Goal: Task Accomplishment & Management: Complete application form

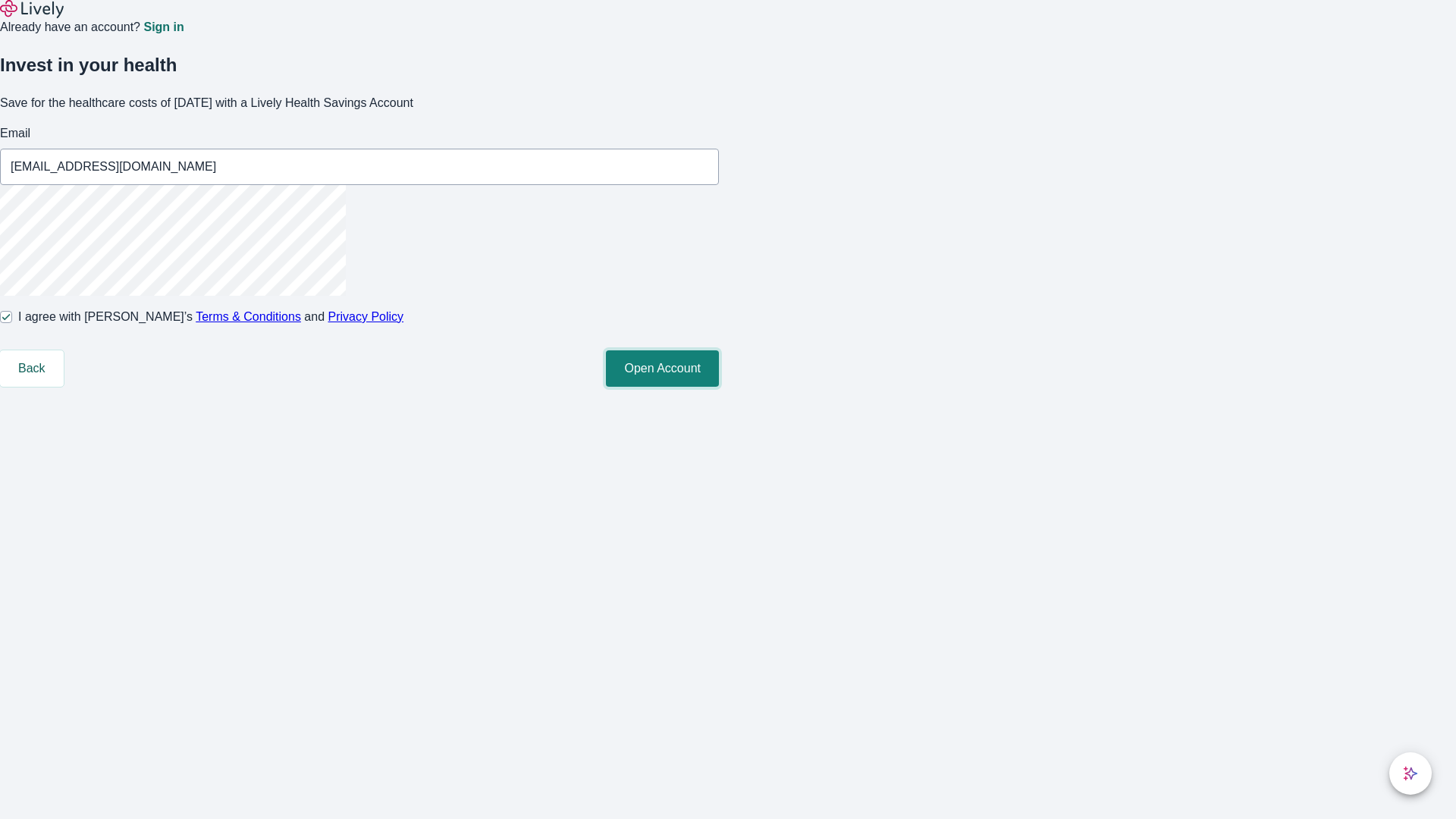
click at [719, 387] on button "Open Account" at bounding box center [662, 368] width 113 height 37
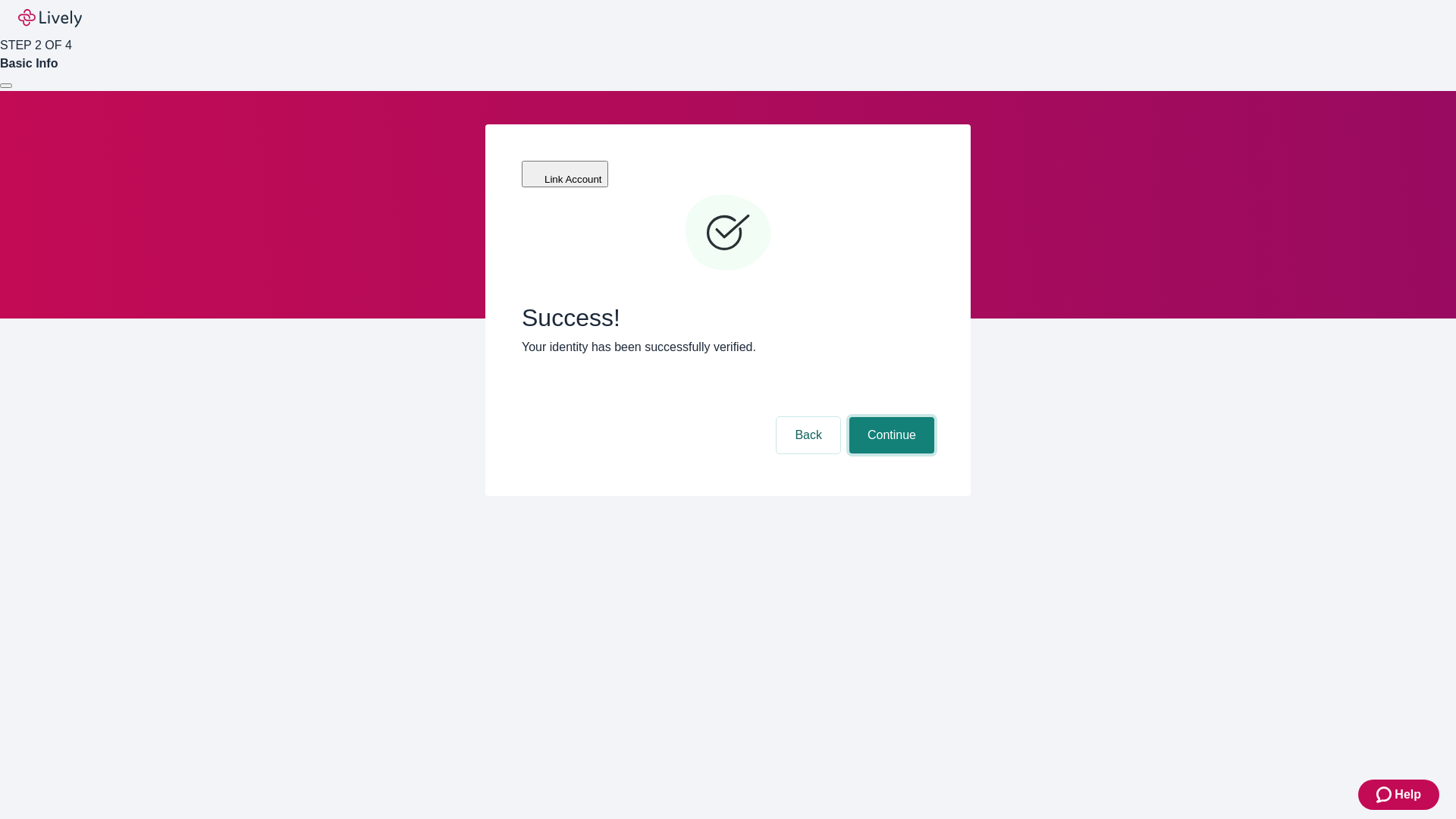
click at [889, 417] on button "Continue" at bounding box center [892, 435] width 85 height 37
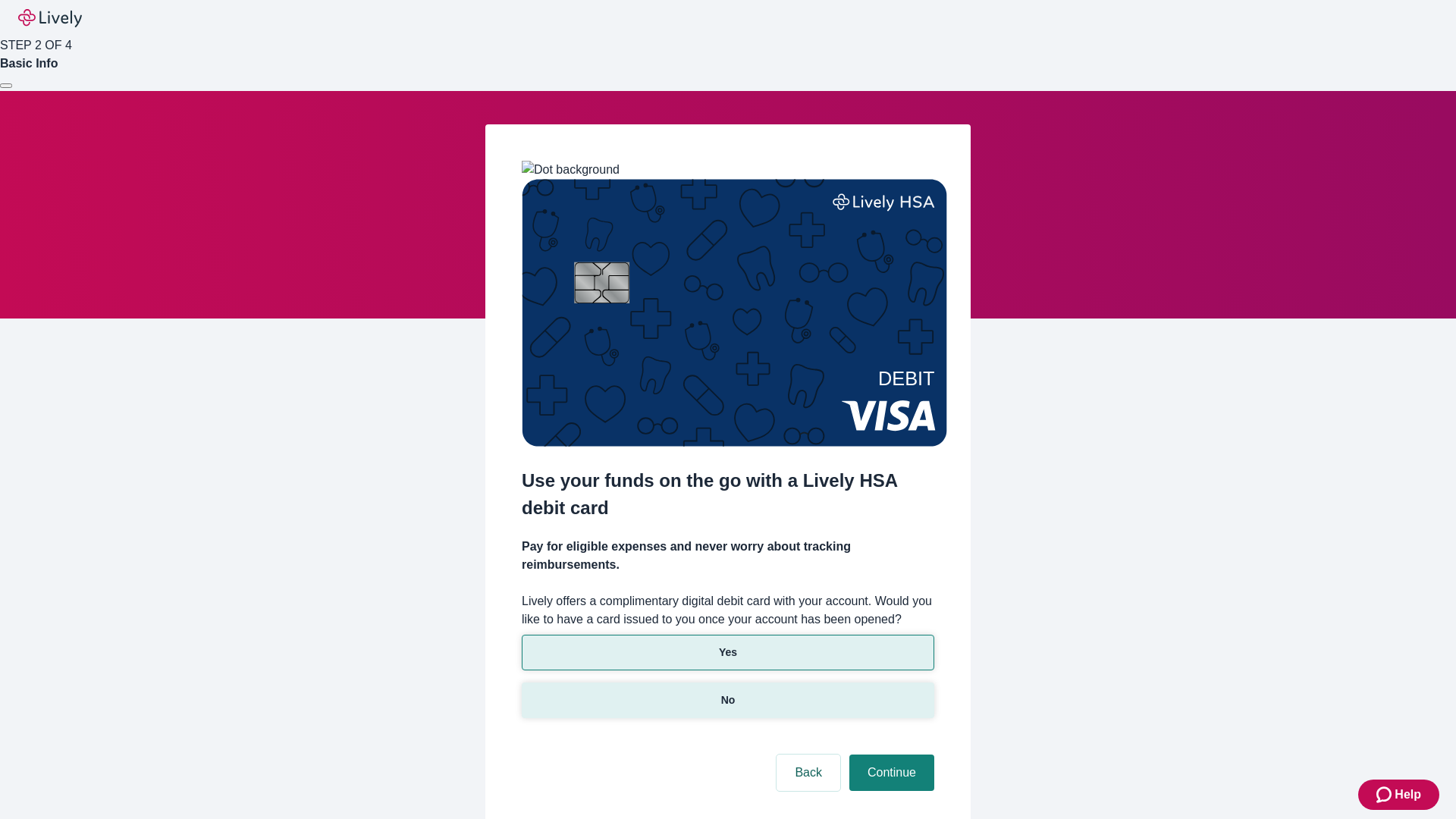
click at [727, 692] on p "No" at bounding box center [728, 700] width 15 height 16
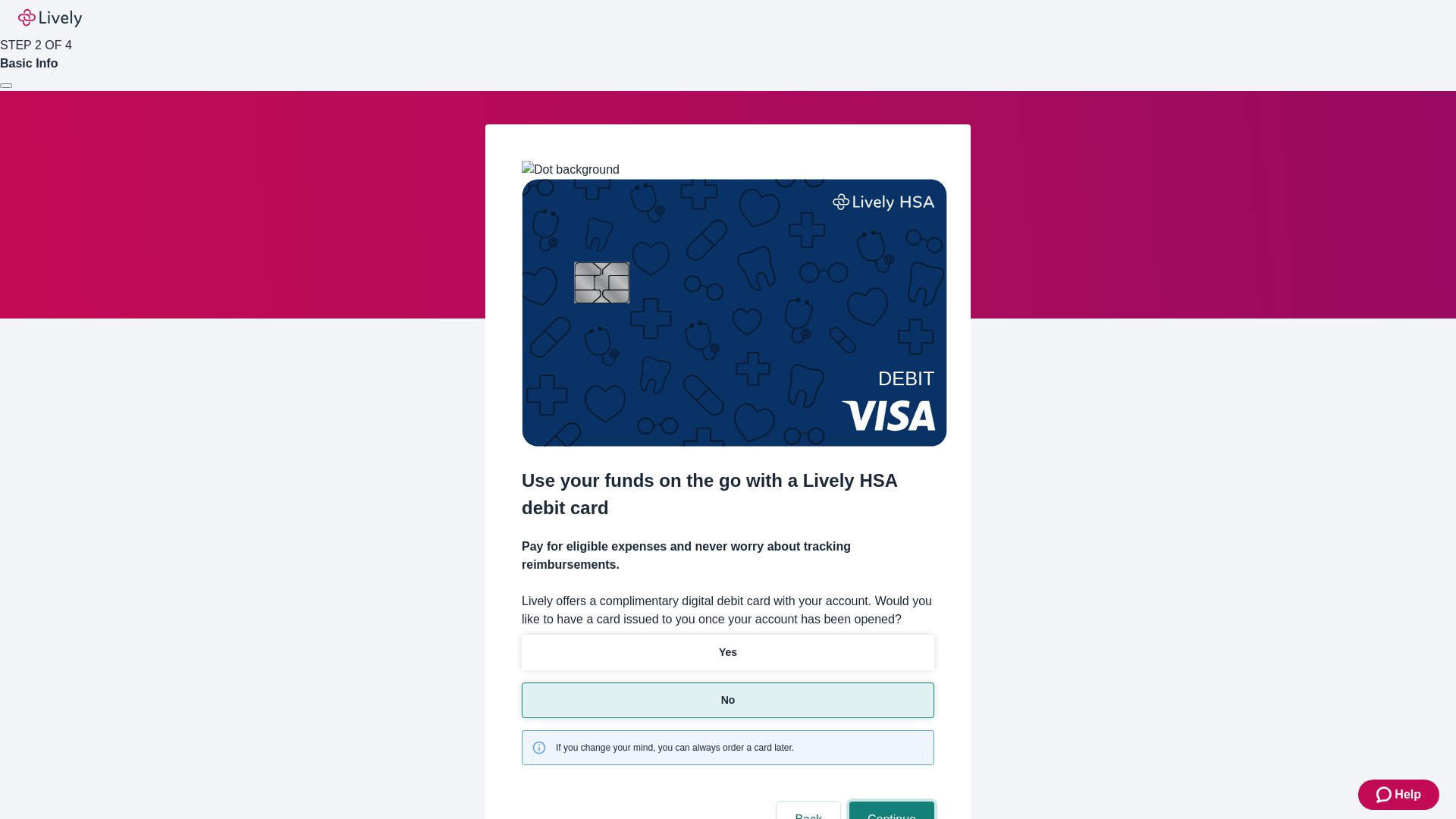
click at [889, 801] on button "Continue" at bounding box center [892, 819] width 85 height 37
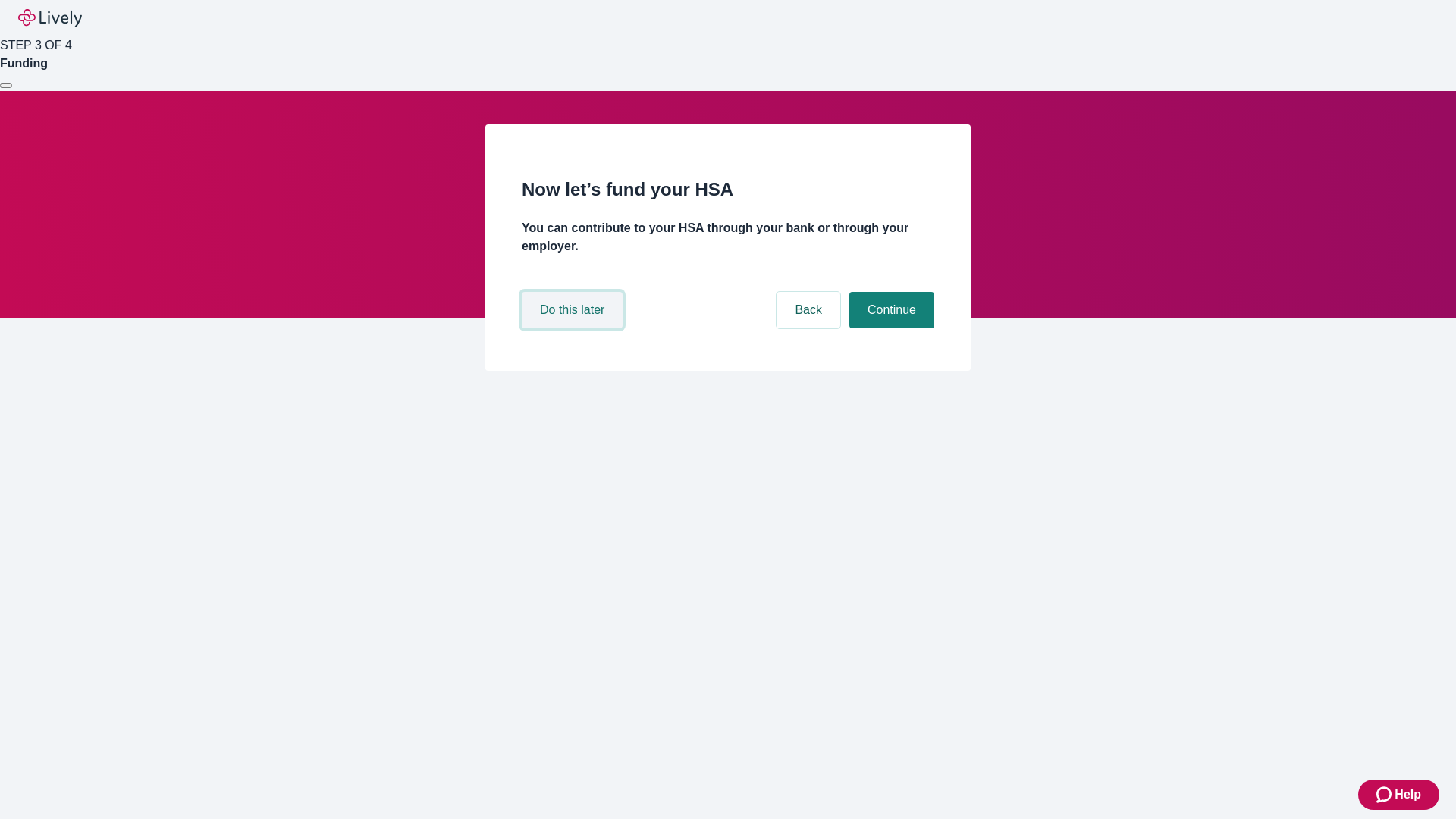
click at [574, 328] on button "Do this later" at bounding box center [572, 309] width 100 height 37
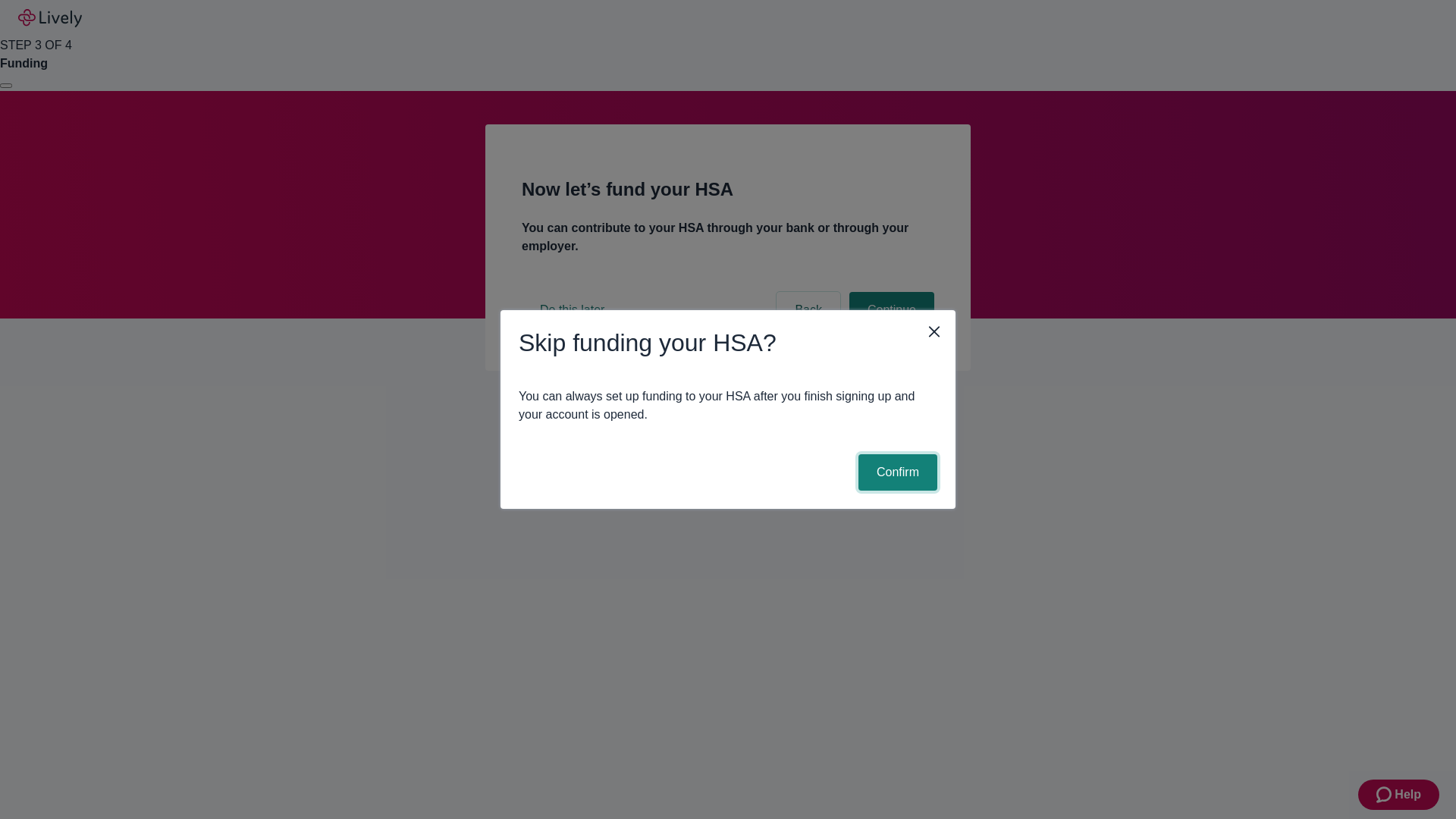
click at [896, 472] on button "Confirm" at bounding box center [897, 472] width 79 height 37
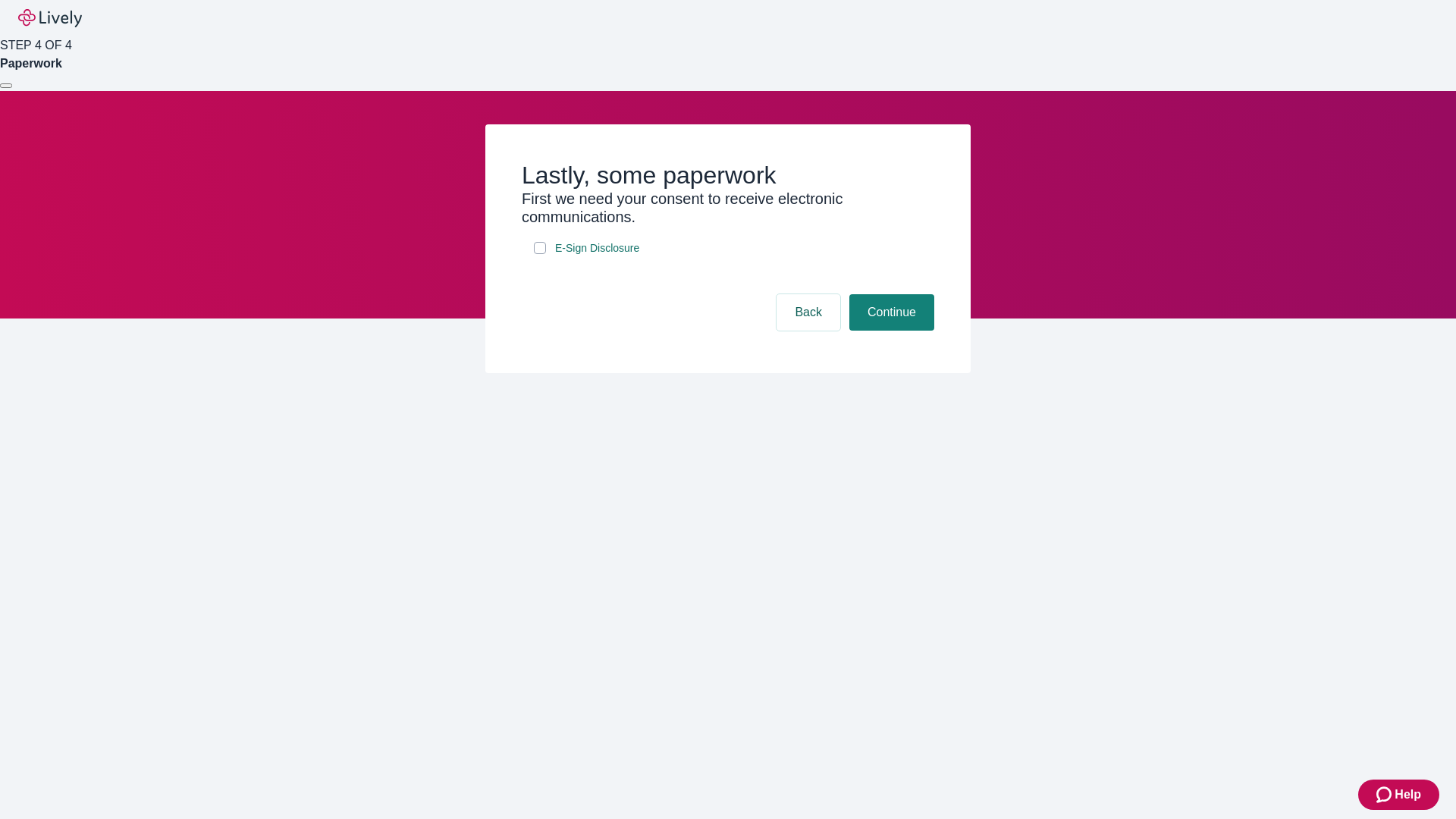
click at [540, 254] on input "E-Sign Disclosure" at bounding box center [540, 247] width 12 height 12
checkbox input "true"
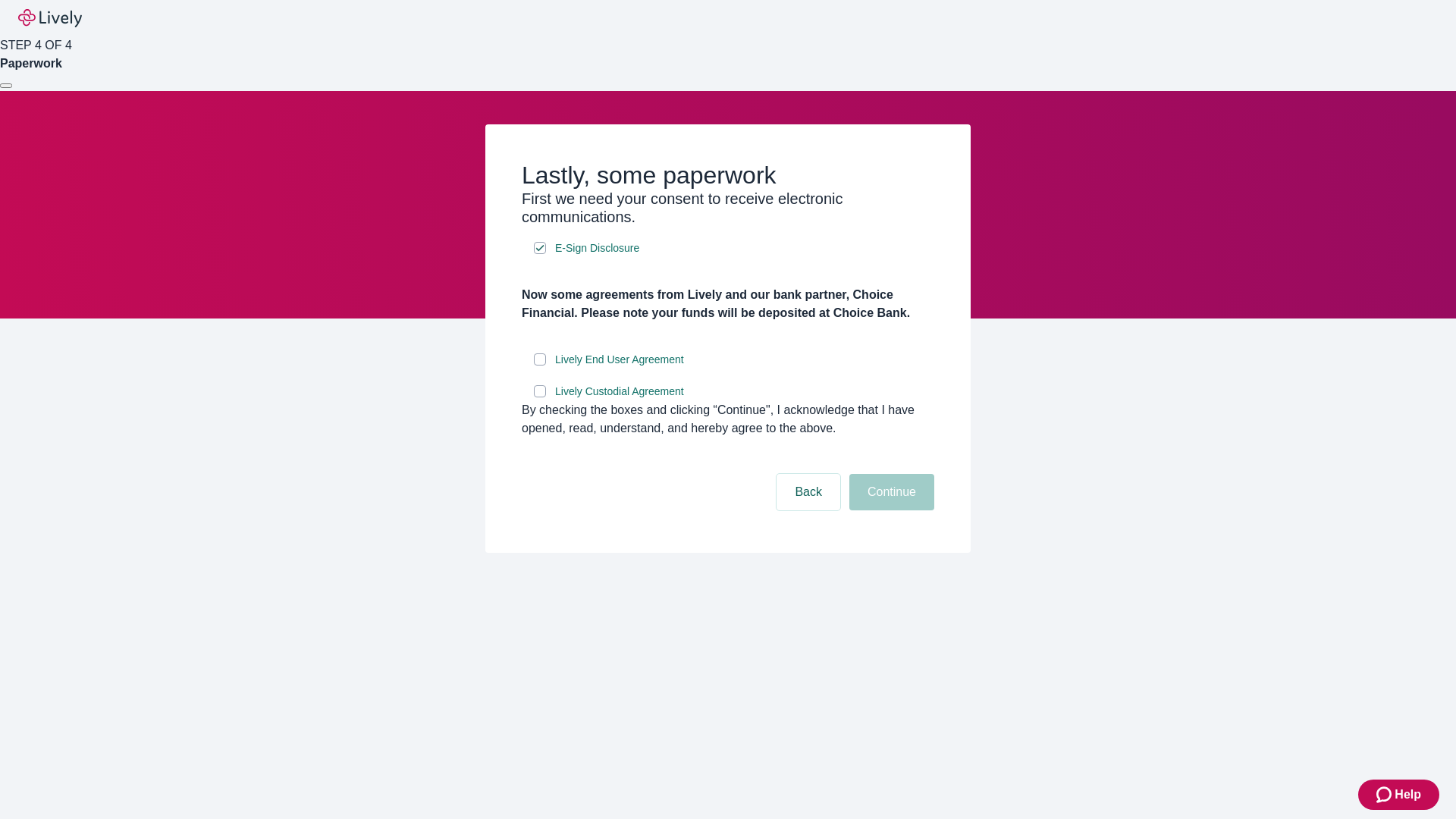
click at [540, 366] on input "Lively End User Agreement" at bounding box center [540, 359] width 12 height 12
checkbox input "true"
click at [540, 398] on input "Lively Custodial Agreement" at bounding box center [540, 391] width 12 height 12
checkbox input "true"
click at [889, 510] on button "Continue" at bounding box center [892, 492] width 85 height 37
